Goal: Task Accomplishment & Management: Use online tool/utility

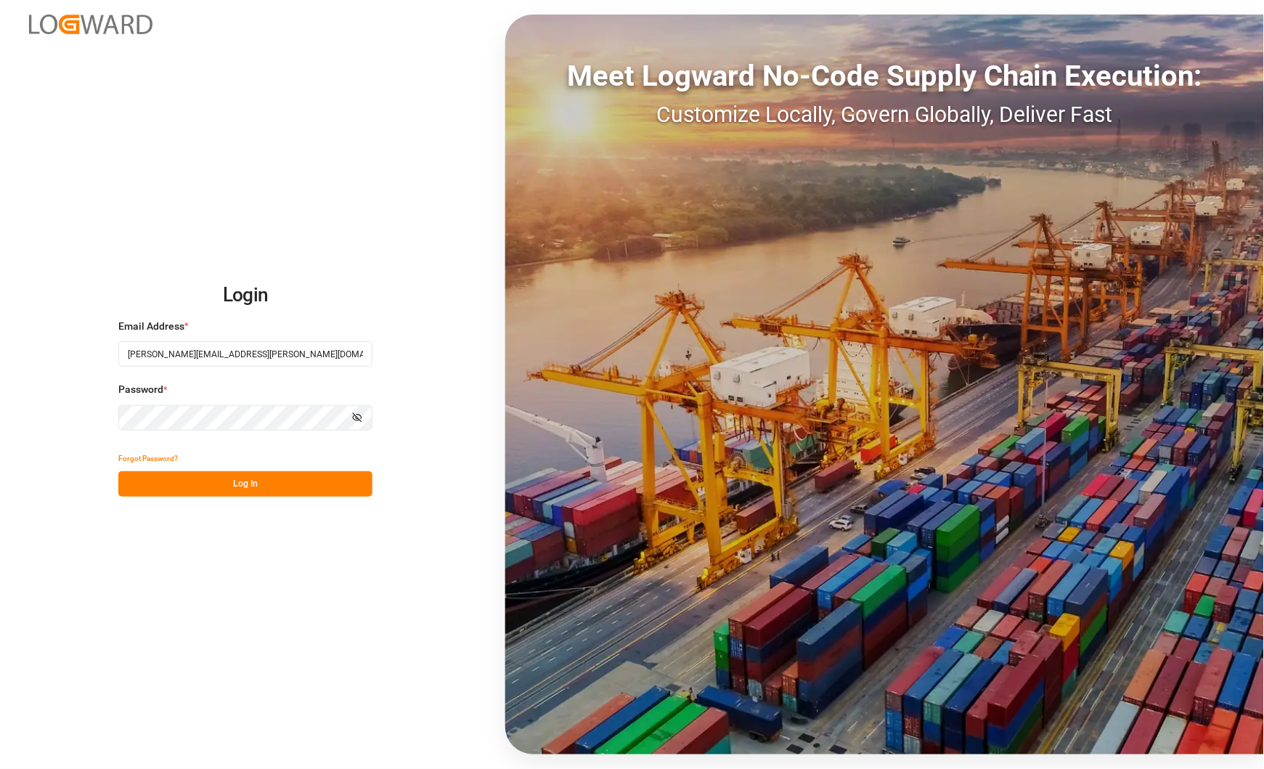
click at [235, 475] on button "Log In" at bounding box center [245, 483] width 254 height 25
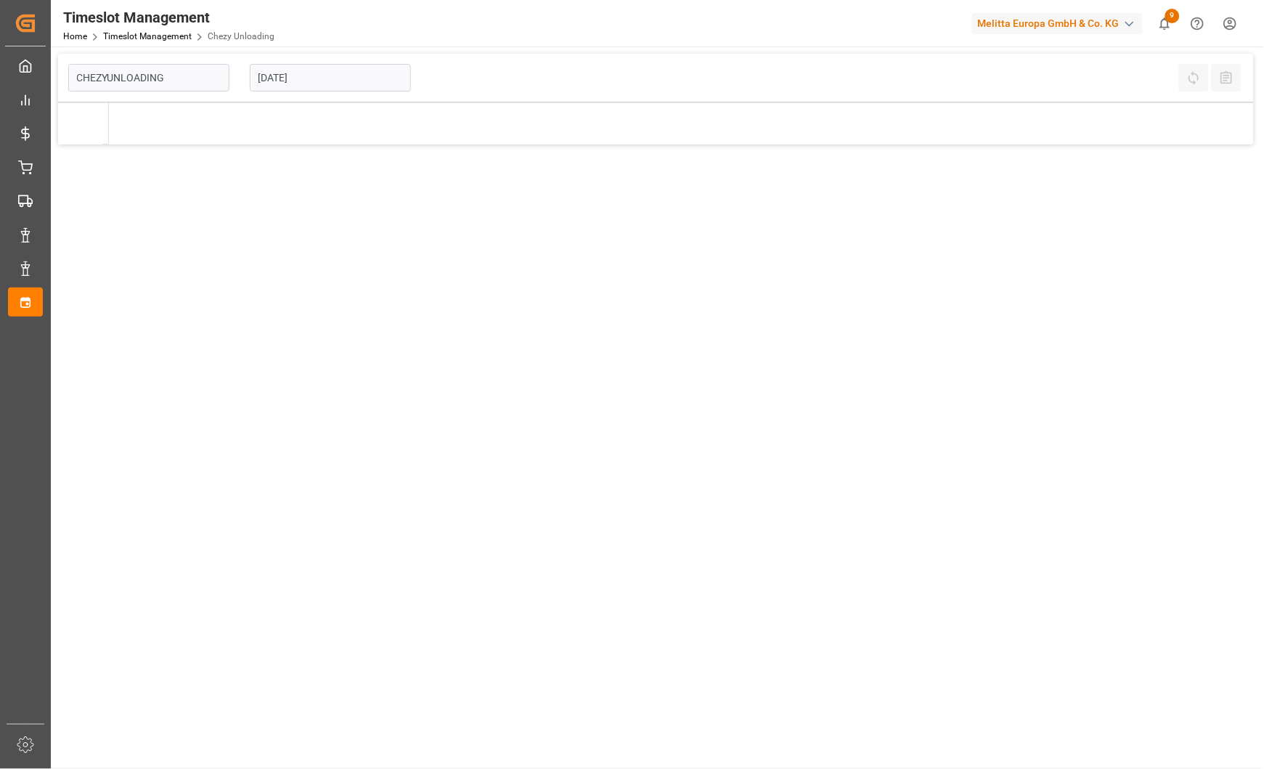
type input "Chezy Unloading"
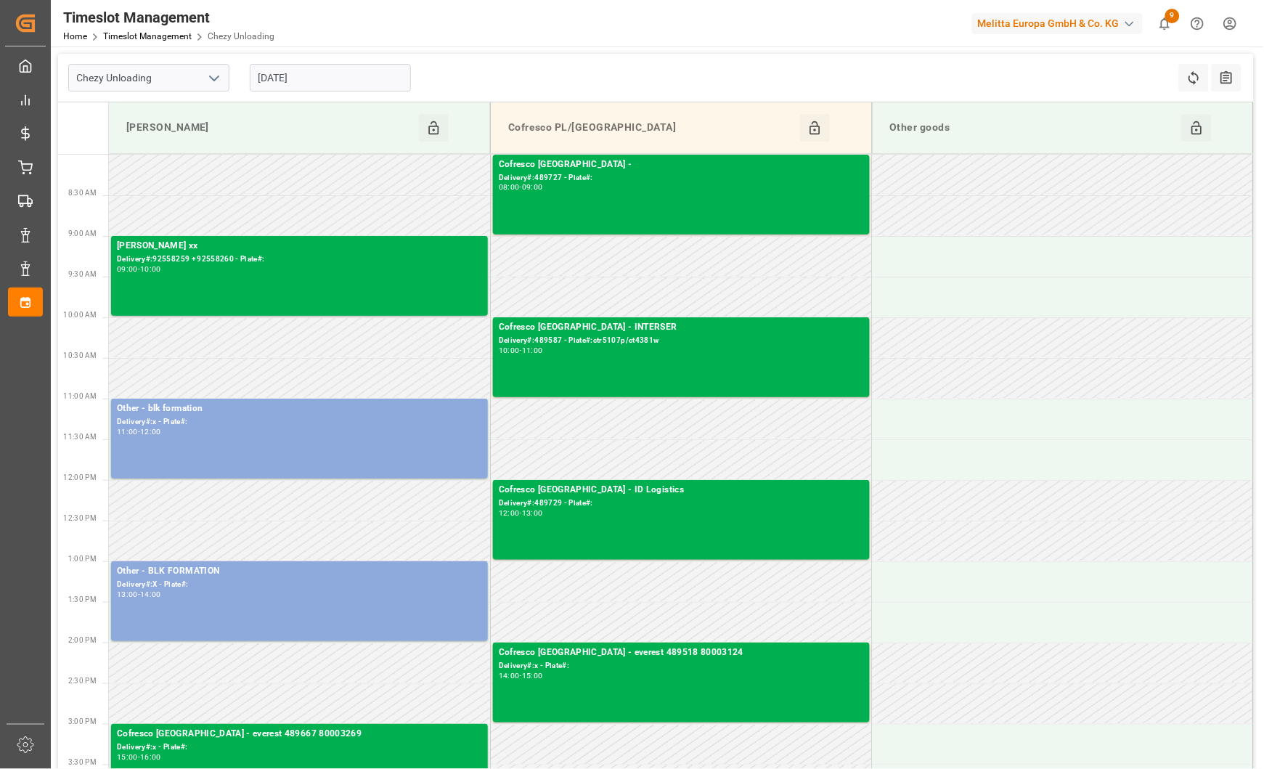
click at [370, 78] on input "[DATE]" at bounding box center [330, 78] width 161 height 28
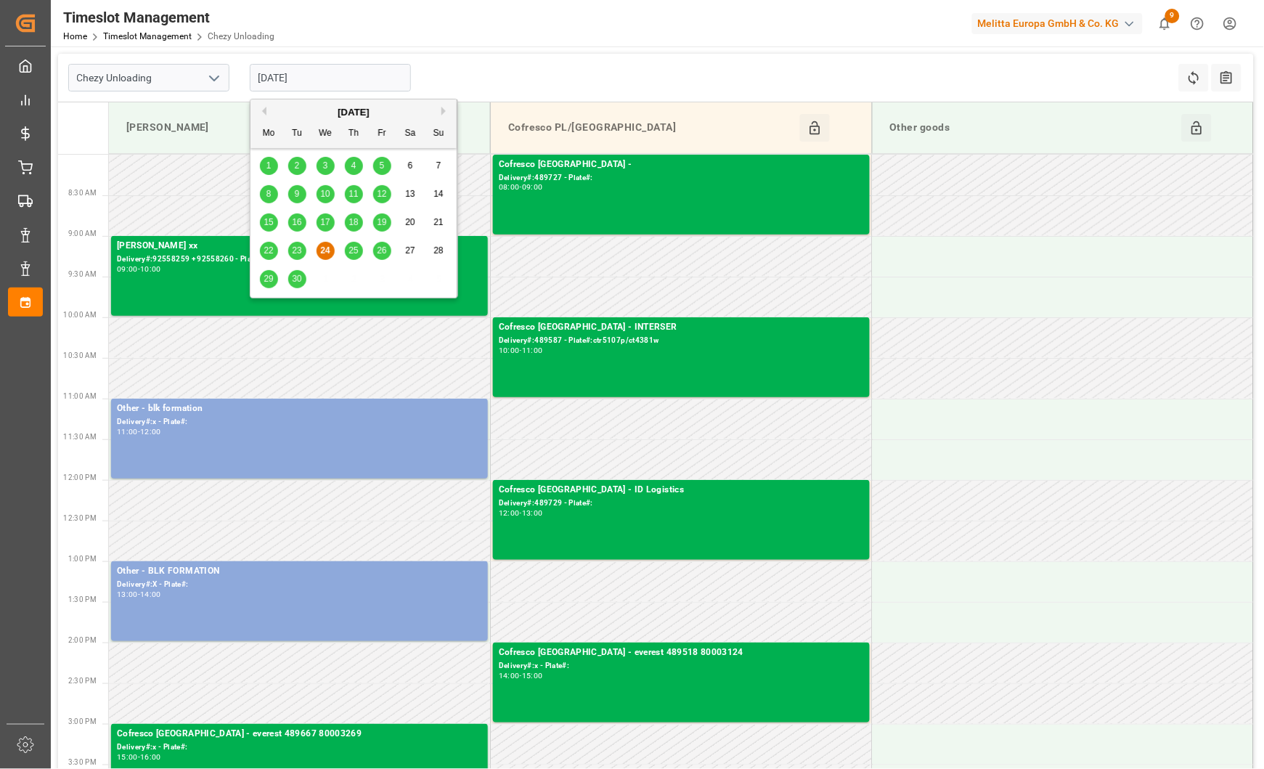
click at [351, 249] on span "25" at bounding box center [353, 250] width 9 height 10
type input "[DATE]"
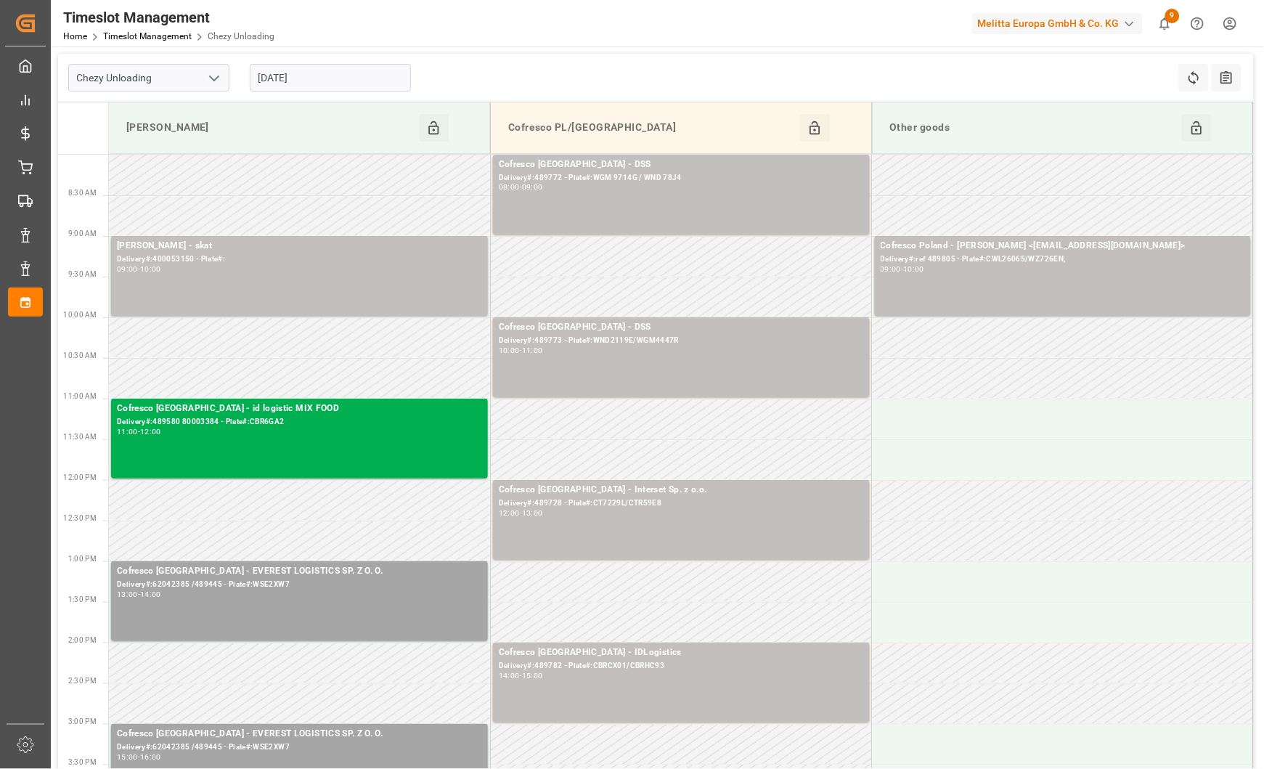
click at [222, 76] on button "open menu" at bounding box center [214, 78] width 22 height 23
click at [199, 102] on div "Chezy Loading" at bounding box center [149, 110] width 160 height 33
type input "Chezy Loading"
